Goal: Navigation & Orientation: Find specific page/section

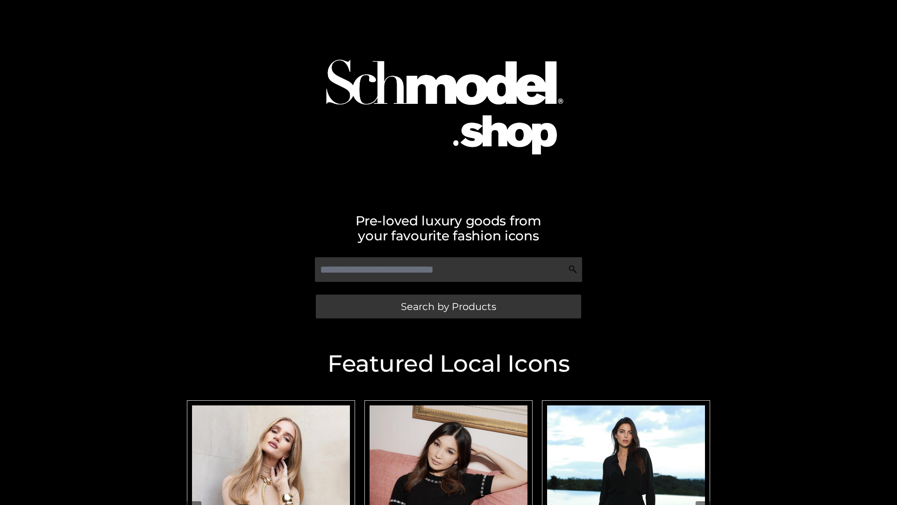
click at [448, 306] on span "Search by Products" at bounding box center [448, 306] width 95 height 10
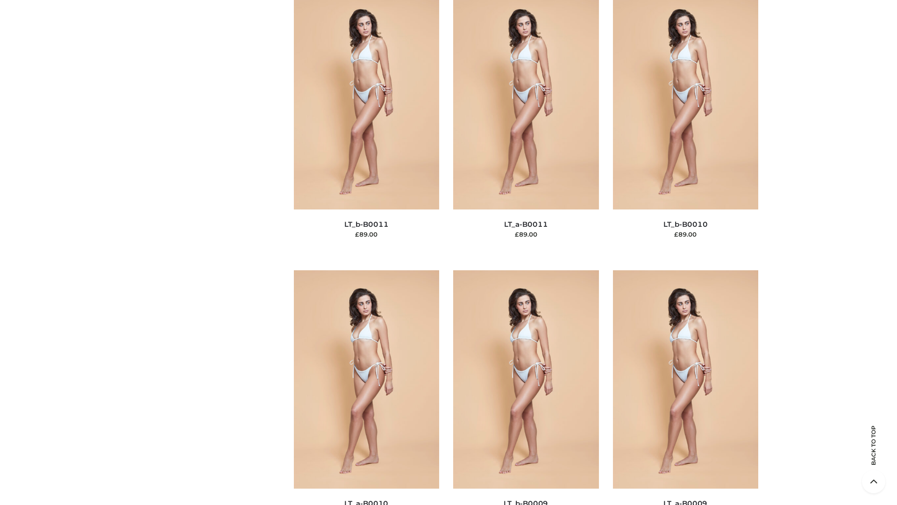
scroll to position [4197, 0]
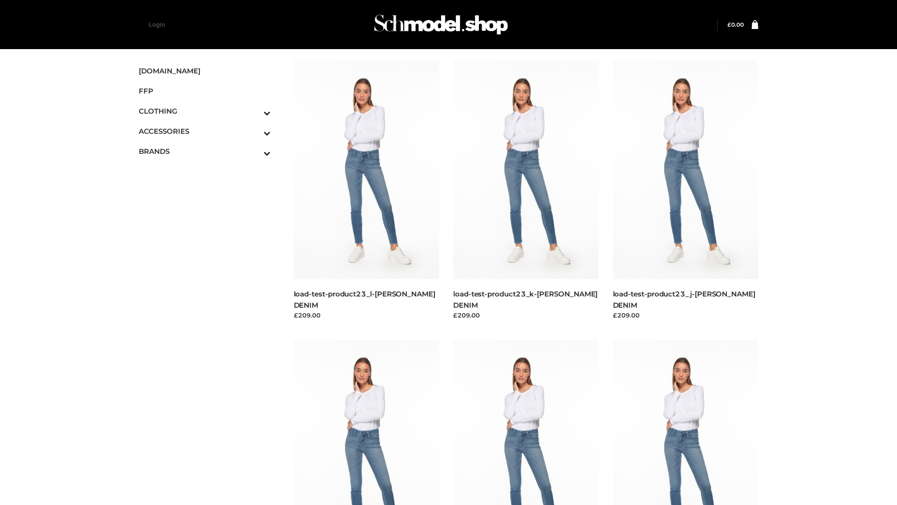
scroll to position [820, 0]
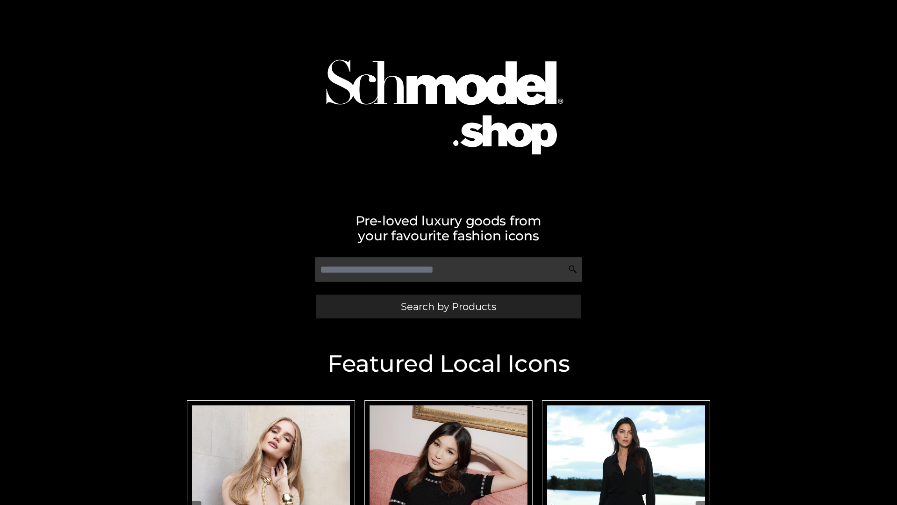
click at [448, 306] on span "Search by Products" at bounding box center [448, 306] width 95 height 10
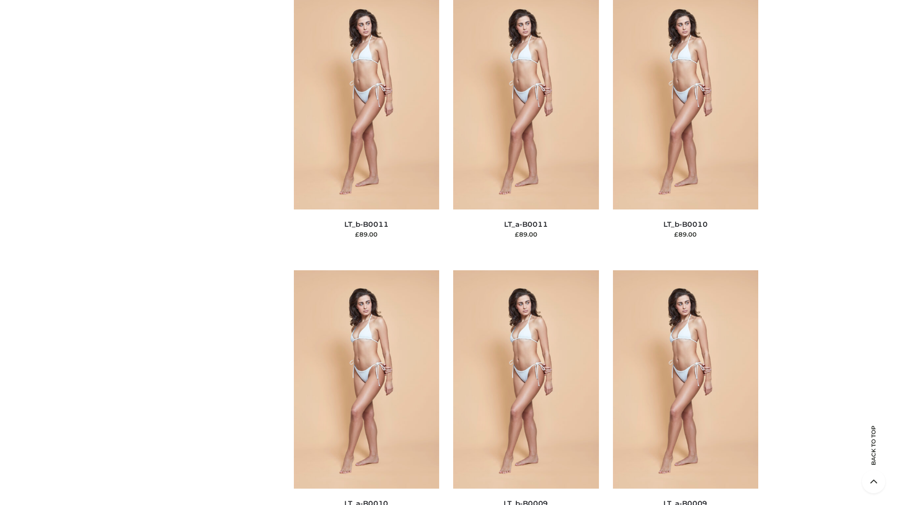
scroll to position [4197, 0]
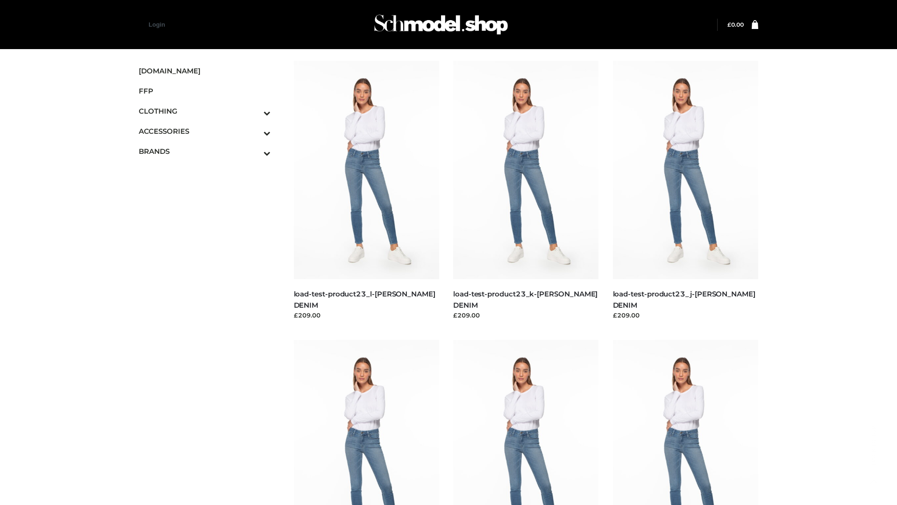
scroll to position [820, 0]
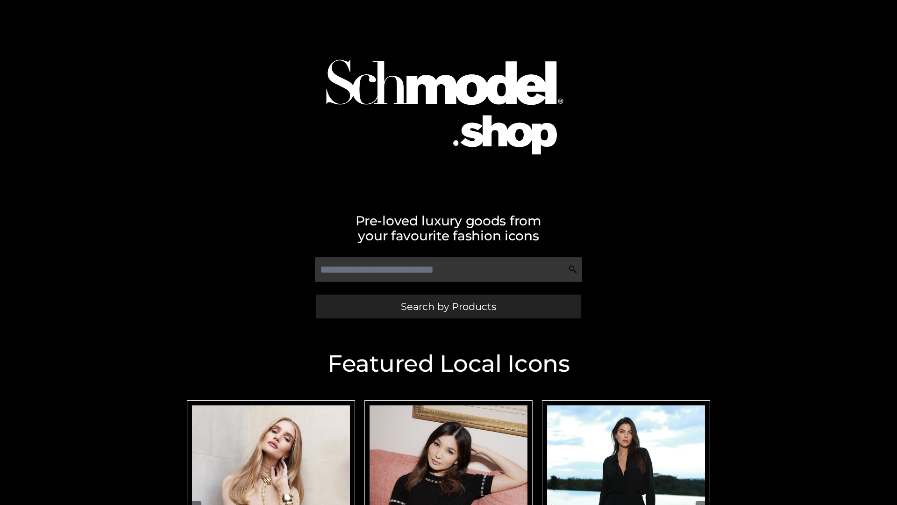
click at [448, 306] on span "Search by Products" at bounding box center [448, 306] width 95 height 10
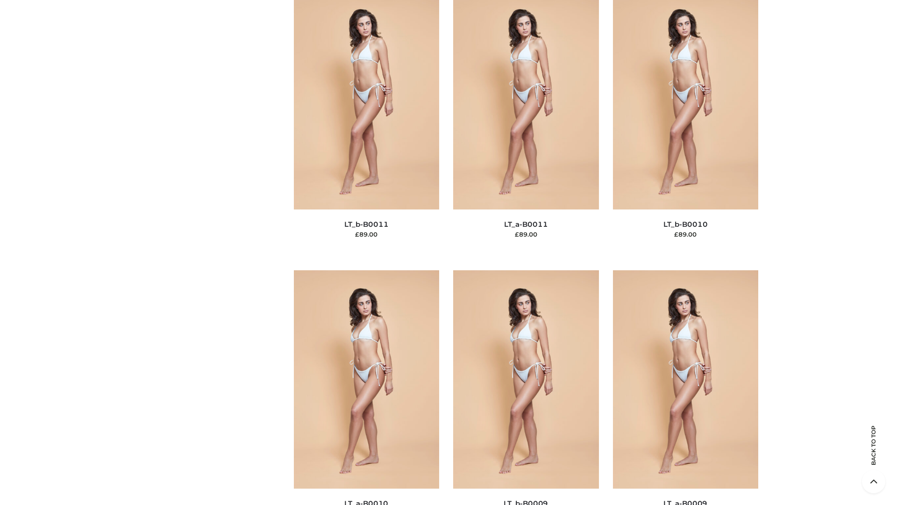
scroll to position [4197, 0]
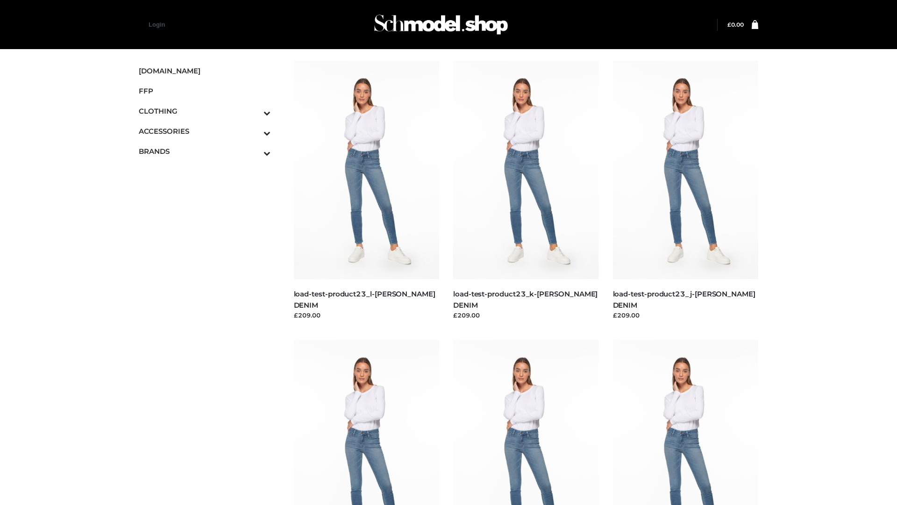
scroll to position [820, 0]
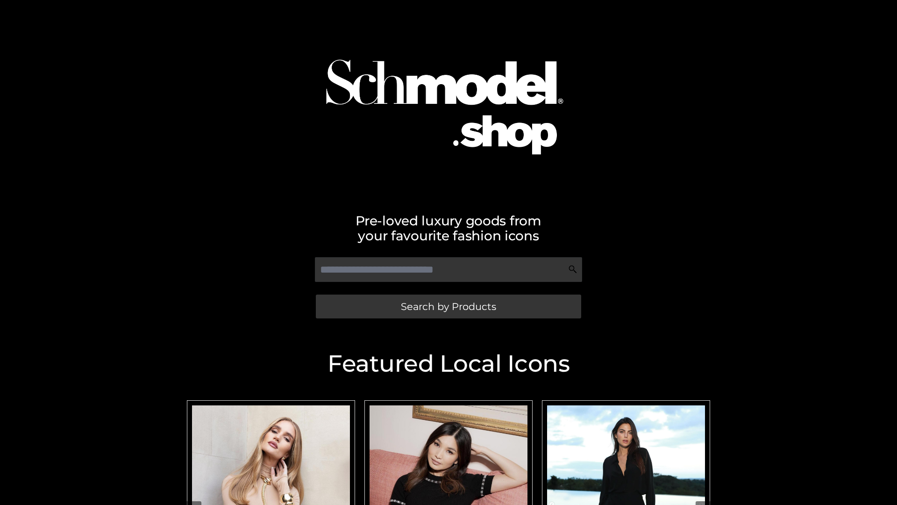
click at [448, 306] on span "Search by Products" at bounding box center [448, 306] width 95 height 10
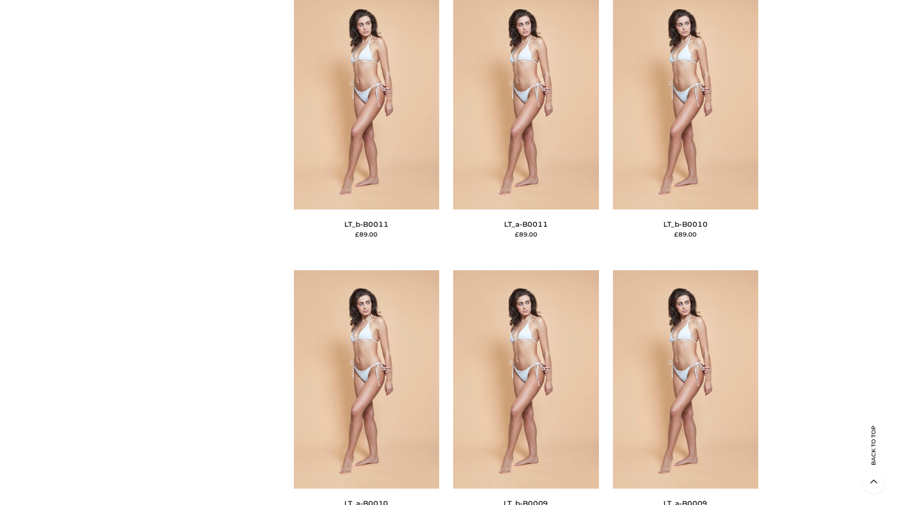
scroll to position [4197, 0]
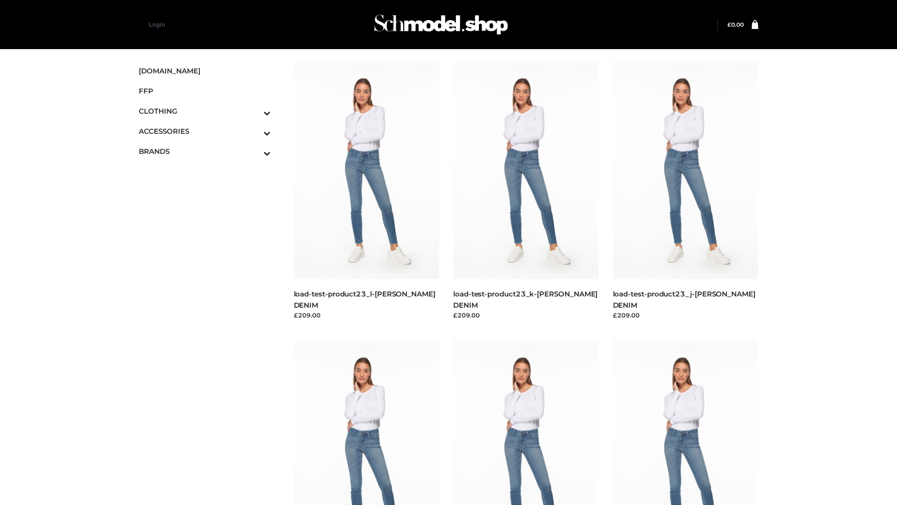
scroll to position [820, 0]
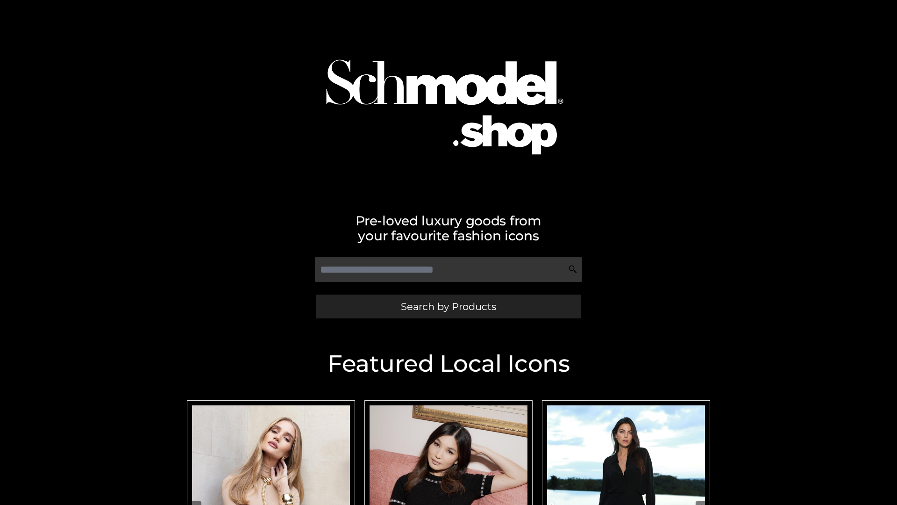
click at [448, 306] on span "Search by Products" at bounding box center [448, 306] width 95 height 10
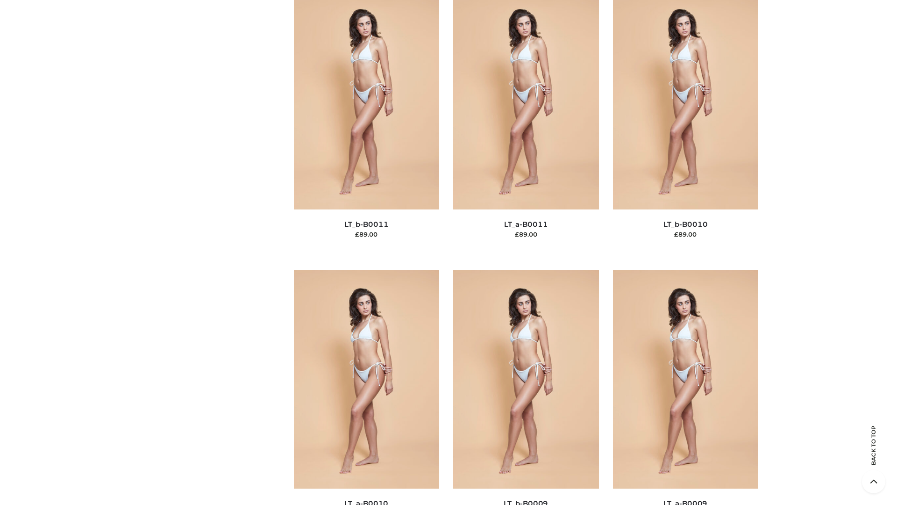
scroll to position [4197, 0]
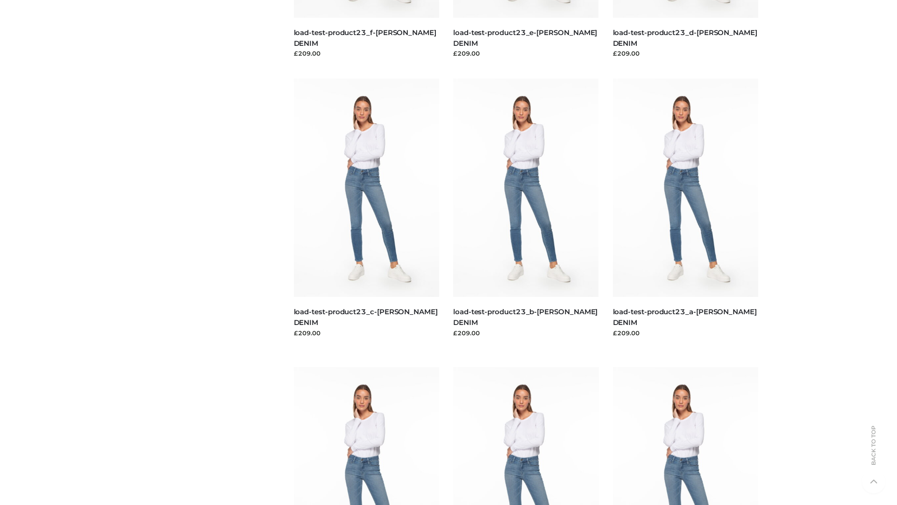
scroll to position [820, 0]
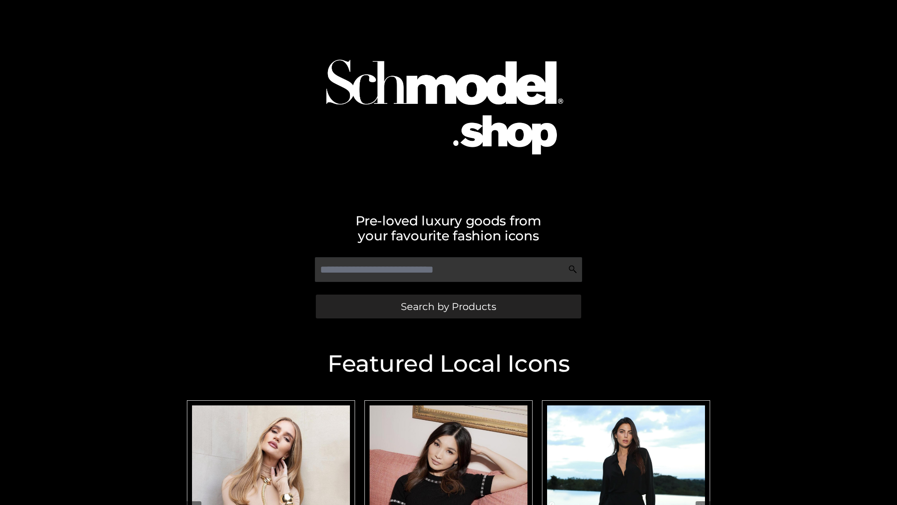
click at [448, 306] on span "Search by Products" at bounding box center [448, 306] width 95 height 10
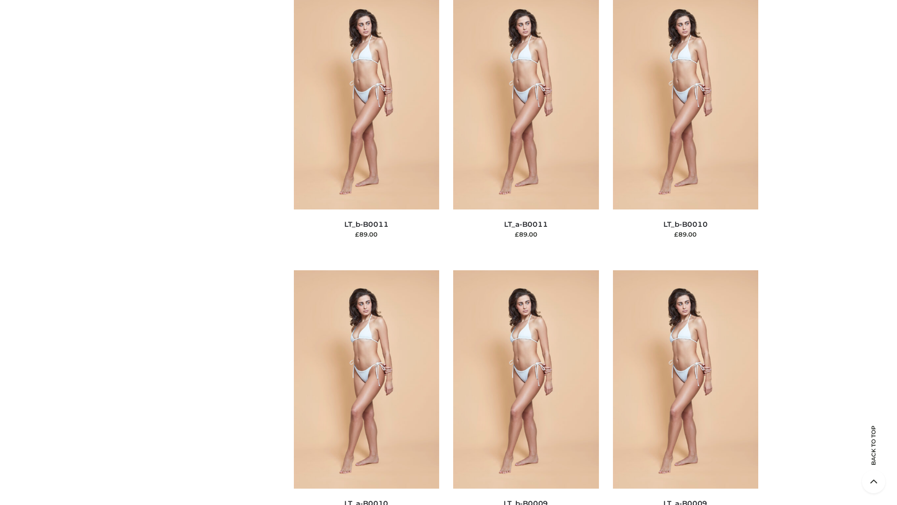
scroll to position [4197, 0]
